Goal: Task Accomplishment & Management: Manage account settings

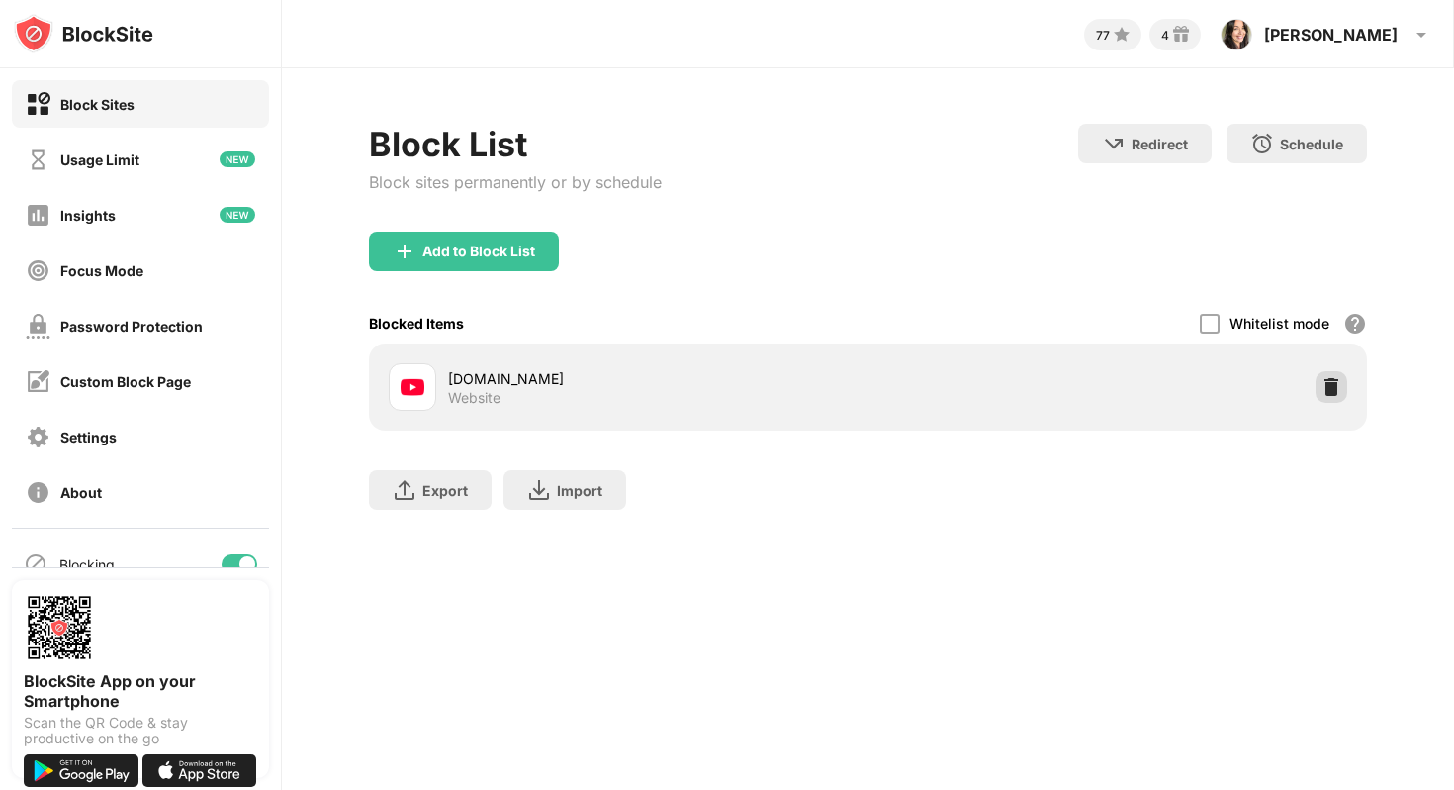
click at [1331, 383] on img at bounding box center [1332, 387] width 20 height 20
